Goal: Browse casually: Explore the website without a specific task or goal

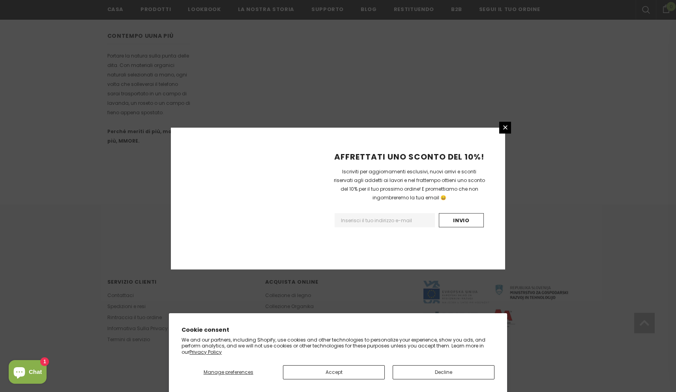
scroll to position [416, 0]
